Goal: Information Seeking & Learning: Learn about a topic

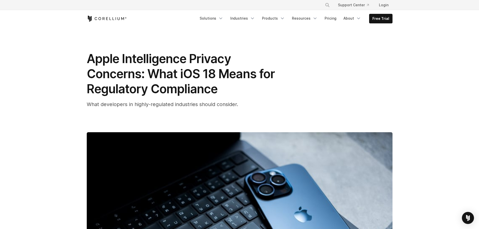
click at [261, 99] on div "Apple Intelligence Privacy Concerns: What iOS 18 Means for Regulatory Complianc…" at bounding box center [187, 79] width 201 height 57
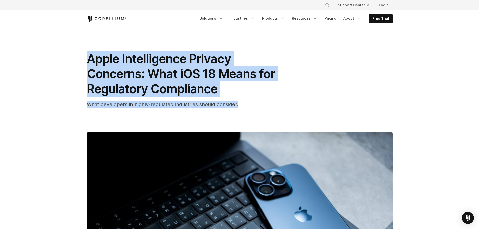
drag, startPoint x: 240, startPoint y: 106, endPoint x: 87, endPoint y: 64, distance: 158.6
click at [87, 64] on div "Apple Intelligence Privacy Concerns: What iOS 18 Means for Regulatory Complianc…" at bounding box center [187, 79] width 201 height 57
copy div "Apple Intelligence Privacy Concerns: What iOS 18 Means for Regulatory Complianc…"
click at [260, 120] on div "Apple Intelligence Privacy Concerns: What iOS 18 Means for Regulatory Complianc…" at bounding box center [240, 193] width 322 height 333
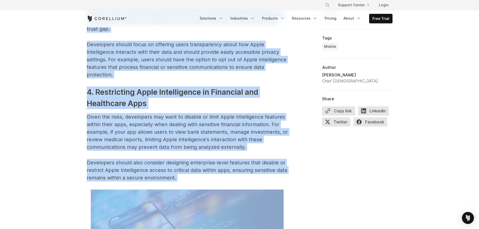
scroll to position [920, 0]
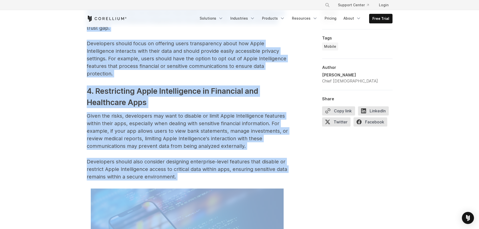
drag, startPoint x: 86, startPoint y: 39, endPoint x: 189, endPoint y: 181, distance: 175.2
copy span "With the rollout of iOS 18 and its Apple Intelligence suite, developers and use…"
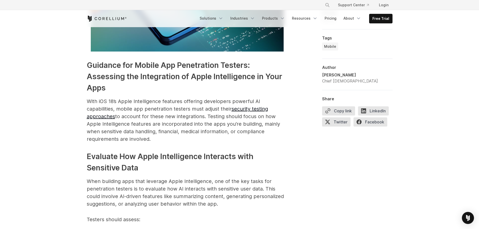
scroll to position [1196, 0]
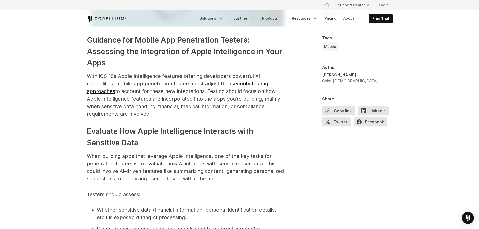
click at [86, 38] on div "With the rollout of iOS 18 and its Apple Intelligence suite, developers and use…" at bounding box center [240, 193] width 322 height 2058
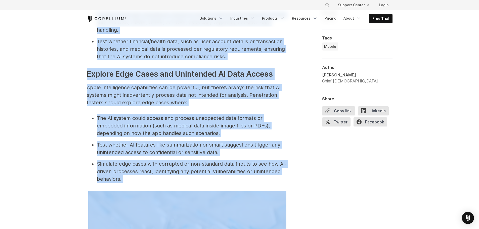
scroll to position [1897, 0]
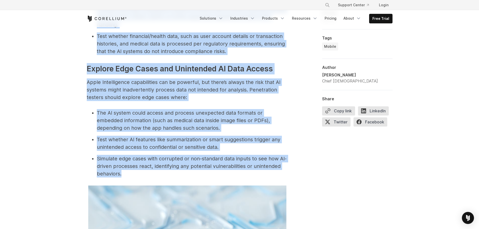
drag, startPoint x: 87, startPoint y: 39, endPoint x: 150, endPoint y: 162, distance: 138.4
copy span "Loremips dol Sitame Con Adipiscinge Seddoei: Temporinc utl Etdoloremag al Enima…"
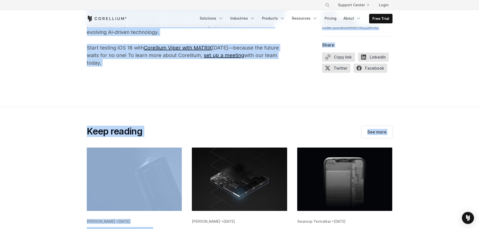
scroll to position [2319, 0]
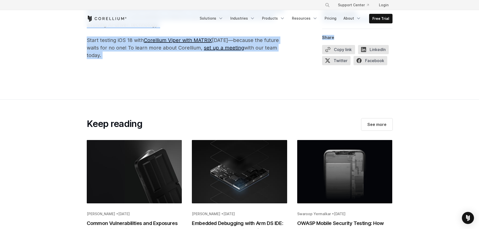
drag, startPoint x: 87, startPoint y: 43, endPoint x: 420, endPoint y: 44, distance: 332.1
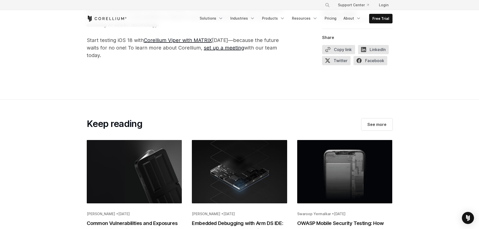
click at [453, 99] on section "Keep reading See more [PERSON_NAME] • [DATE] Common Vulnerabilities and Exposur…" at bounding box center [239, 196] width 479 height 195
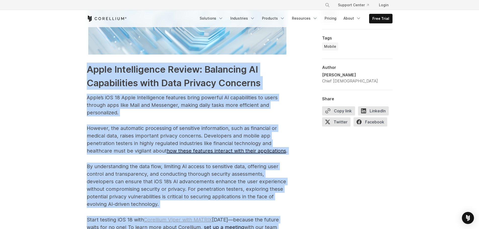
scroll to position [2161, 0]
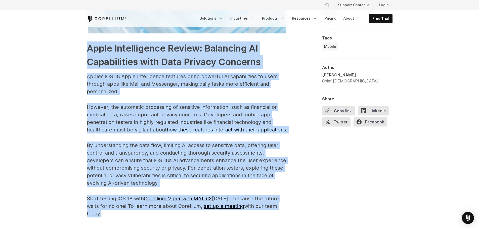
drag, startPoint x: 87, startPoint y: 73, endPoint x: 181, endPoint y: 176, distance: 139.7
copy span "Lorem Ipsumdolorsi Ametco: Adipiscin EL Seddoeiusmod temp Inci Utlabor Etdolore…"
